Goal: Task Accomplishment & Management: Manage account settings

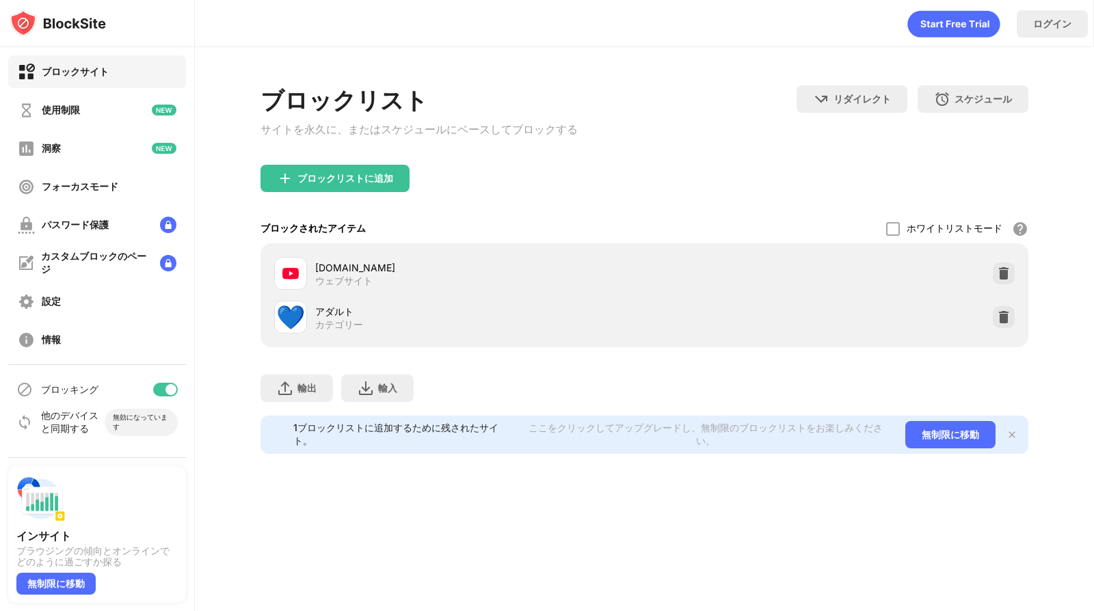
click at [469, 182] on div "ブロックリストに追加" at bounding box center [645, 189] width 768 height 49
click at [1005, 277] on img at bounding box center [1004, 274] width 14 height 14
